Goal: Transaction & Acquisition: Purchase product/service

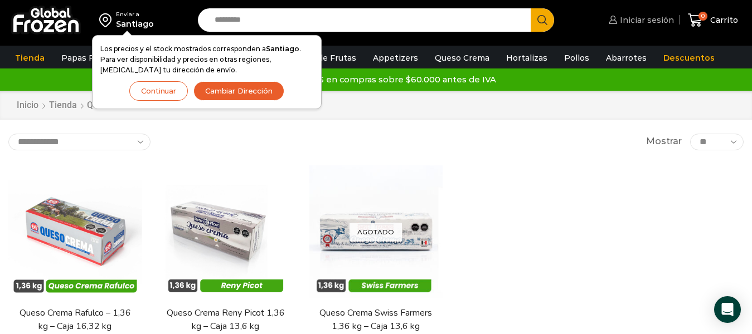
click at [652, 23] on span "Iniciar sesión" at bounding box center [645, 19] width 57 height 11
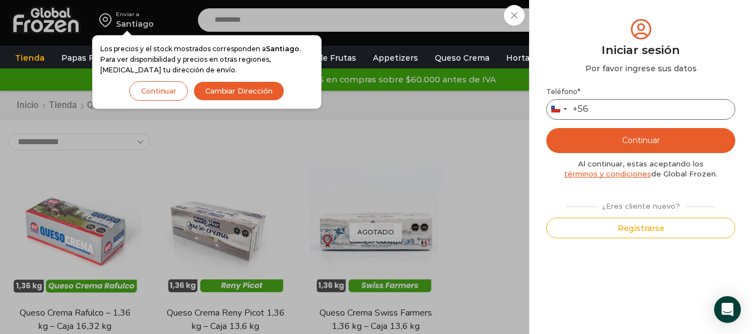
click at [625, 112] on input "Teléfono *" at bounding box center [640, 109] width 189 height 21
type input "*********"
click at [546, 128] on button "Continuar" at bounding box center [640, 140] width 189 height 25
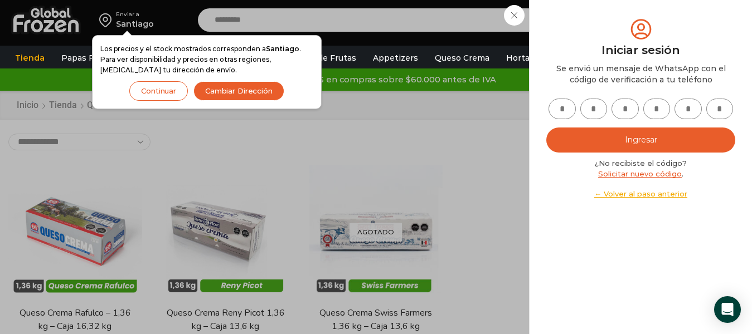
click at [565, 110] on input "text" at bounding box center [561, 109] width 27 height 21
type input "*"
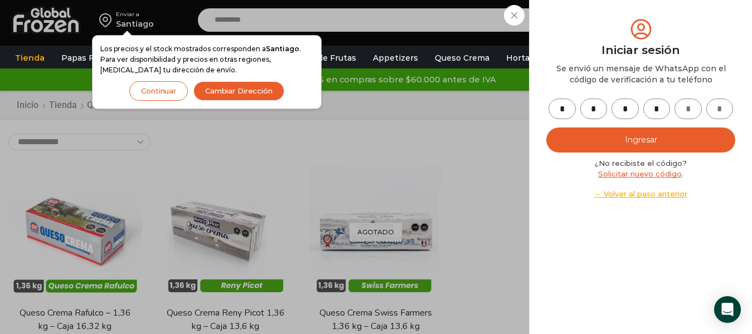
type input "*"
click at [546, 128] on button "Ingresar" at bounding box center [640, 140] width 189 height 25
click at [657, 134] on button "Ingresar" at bounding box center [640, 140] width 189 height 25
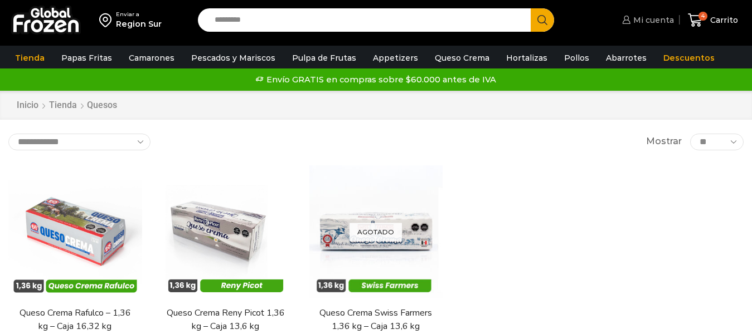
click at [651, 22] on span "Mi cuenta" at bounding box center [651, 19] width 43 height 11
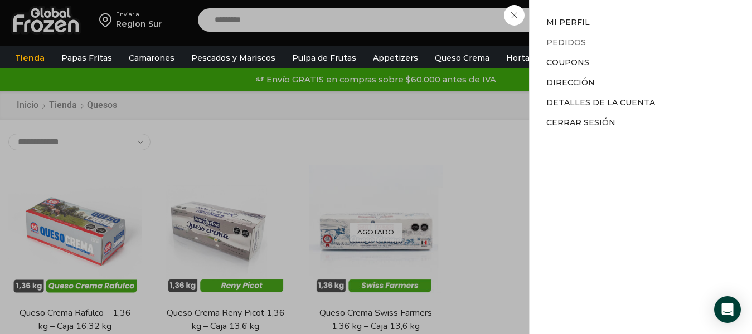
click at [560, 42] on link "Pedidos" at bounding box center [566, 42] width 40 height 10
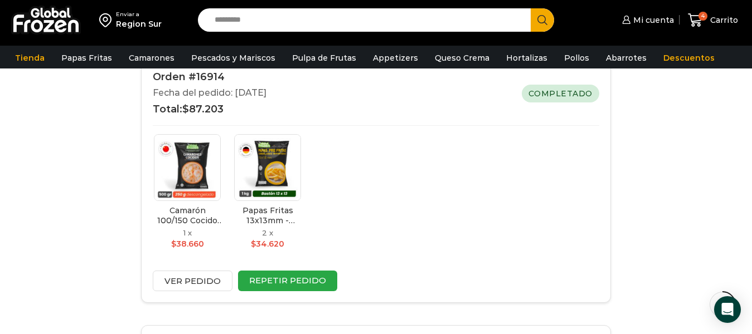
scroll to position [943, 0]
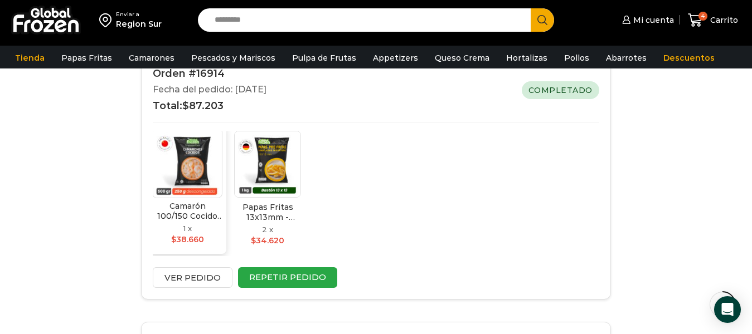
click at [197, 182] on img at bounding box center [187, 163] width 70 height 70
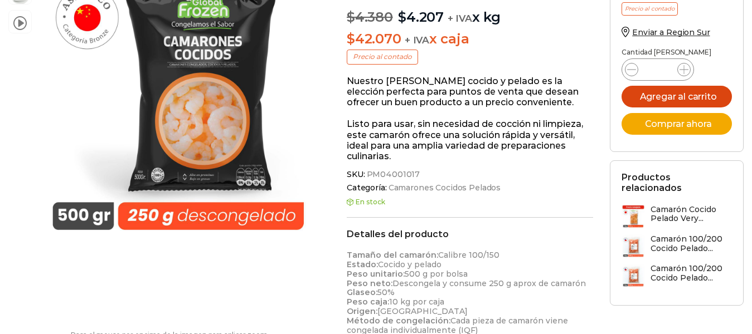
scroll to position [74, 0]
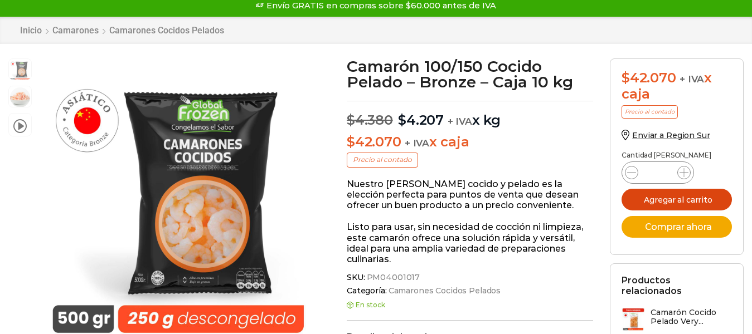
click at [668, 198] on button "Agregar al carrito" at bounding box center [677, 200] width 110 height 22
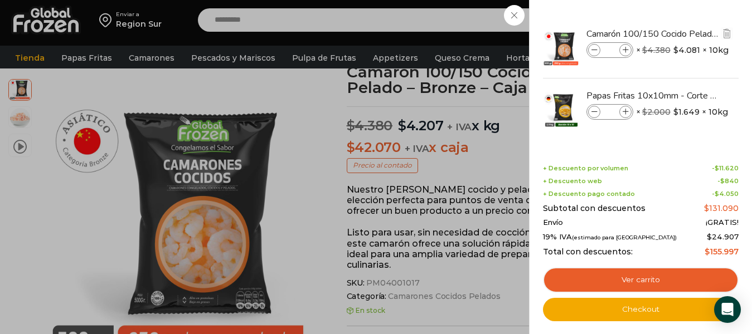
click at [594, 53] on icon at bounding box center [594, 50] width 6 height 6
type input "*"
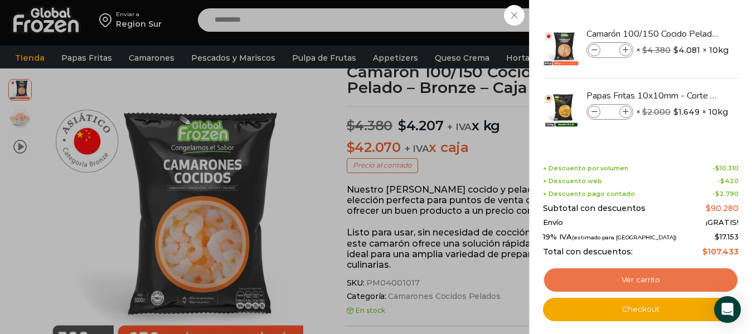
click at [648, 283] on link "Ver carrito" at bounding box center [641, 281] width 196 height 26
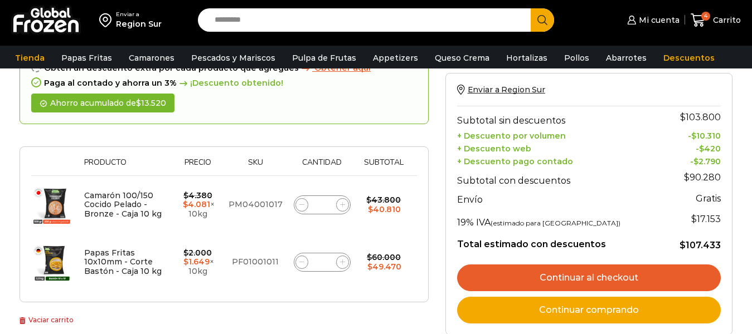
scroll to position [111, 0]
click at [596, 275] on link "Continuar al checkout" at bounding box center [589, 278] width 264 height 27
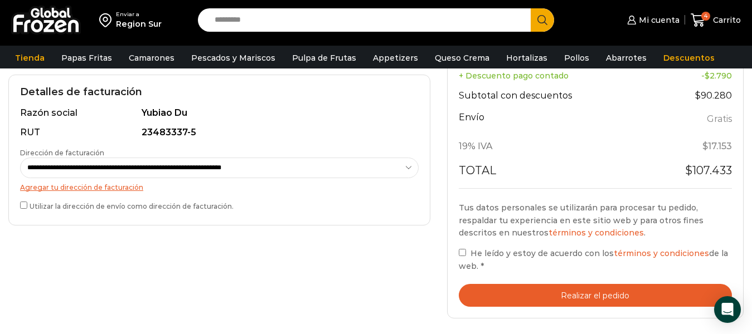
scroll to position [334, 0]
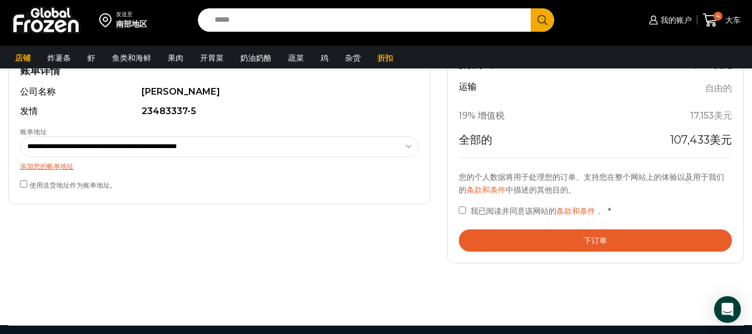
click at [540, 244] on button "下订单" at bounding box center [595, 241] width 273 height 23
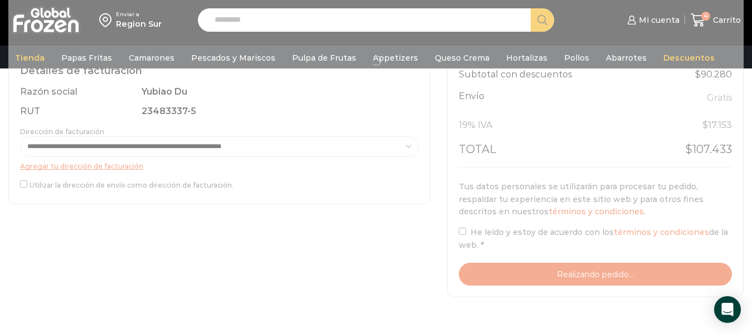
click at [346, 177] on div at bounding box center [375, 60] width 735 height 497
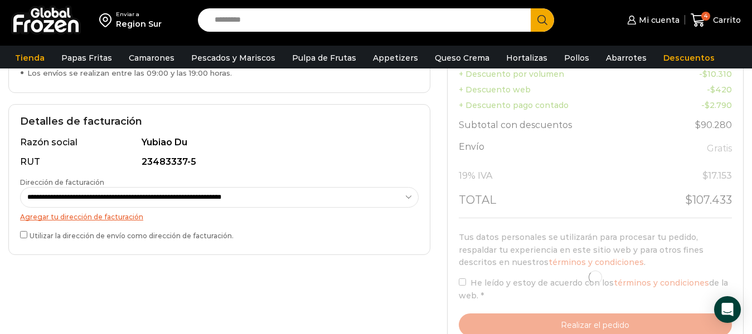
scroll to position [372, 0]
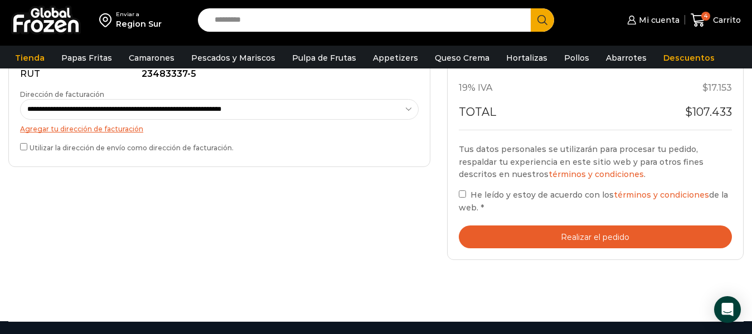
click at [544, 238] on button "Realizar el pedido" at bounding box center [595, 237] width 273 height 23
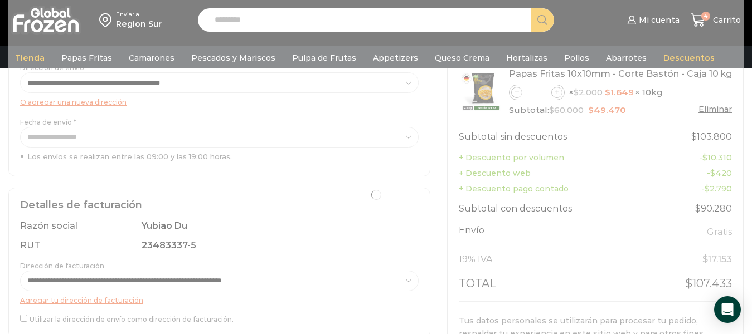
scroll to position [223, 0]
